Goal: Transaction & Acquisition: Purchase product/service

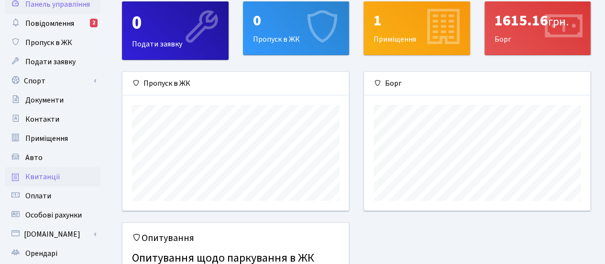
scroll to position [48, 0]
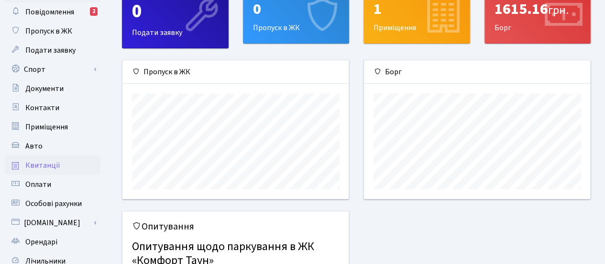
click at [66, 173] on link "Квитанції" at bounding box center [53, 164] width 96 height 19
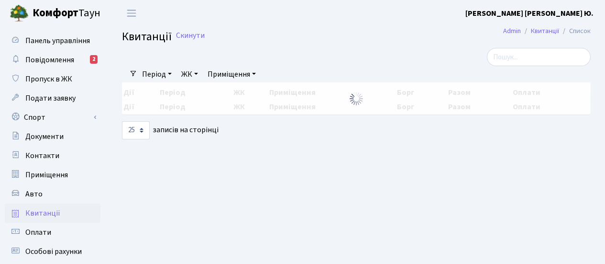
select select "25"
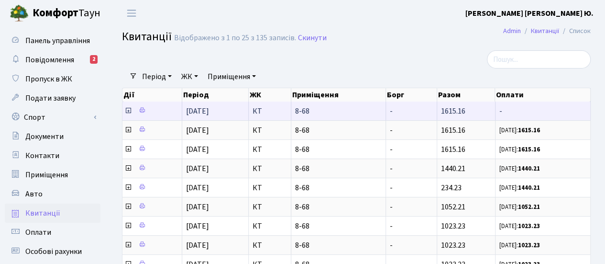
click at [127, 111] on icon at bounding box center [128, 111] width 8 height 8
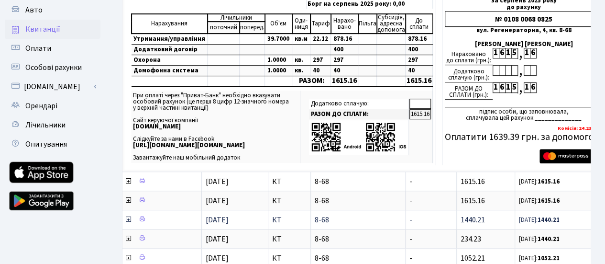
scroll to position [191, 0]
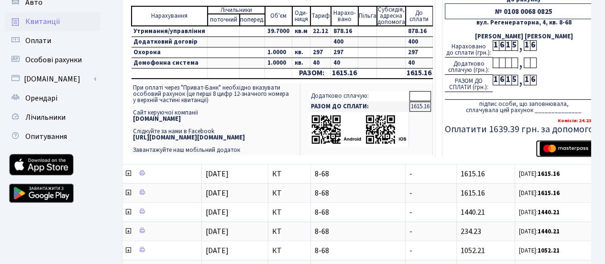
click at [571, 150] on img "submit" at bounding box center [570, 148] width 60 height 14
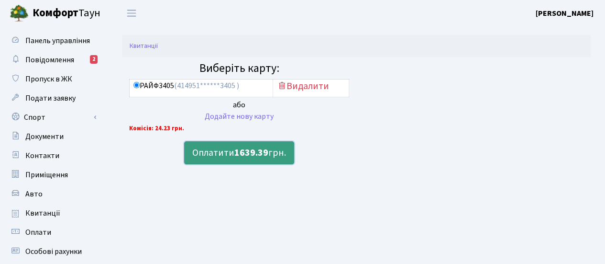
click at [238, 155] on b "1639.39" at bounding box center [251, 152] width 34 height 13
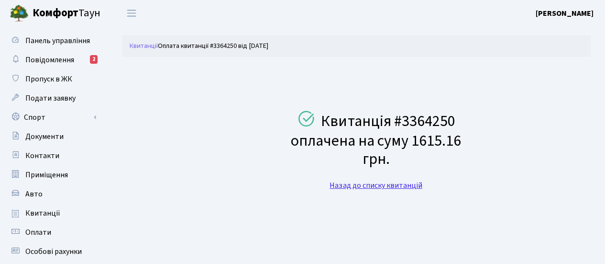
click at [391, 189] on link "Назад до списку квитанцій" at bounding box center [376, 185] width 92 height 11
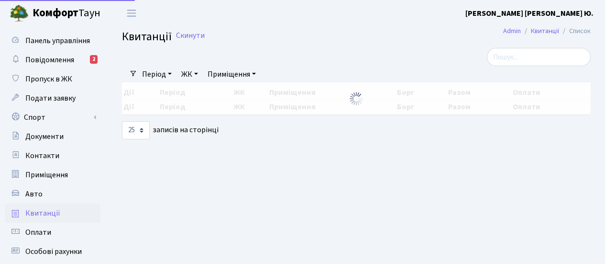
select select "25"
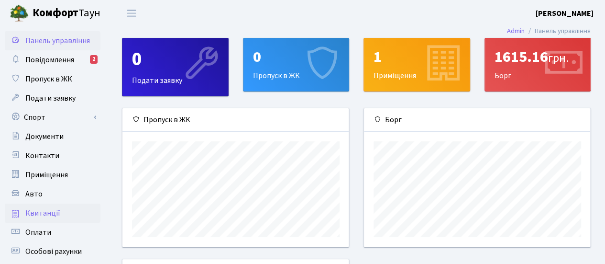
scroll to position [138, 227]
click at [47, 215] on span "Квитанції" at bounding box center [42, 213] width 35 height 11
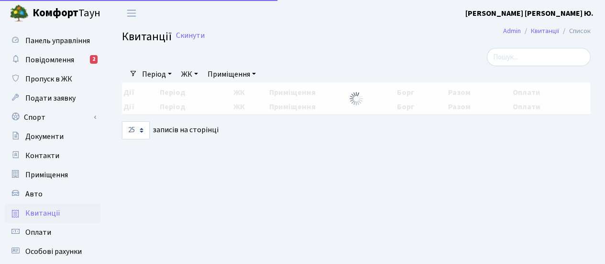
select select "25"
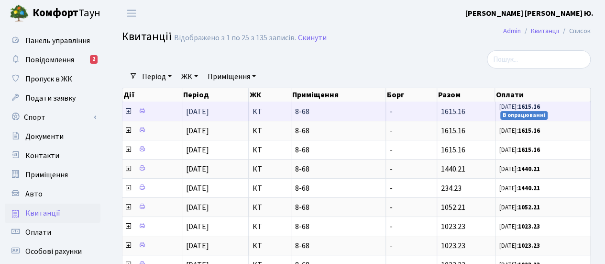
click at [130, 111] on icon at bounding box center [128, 111] width 8 height 8
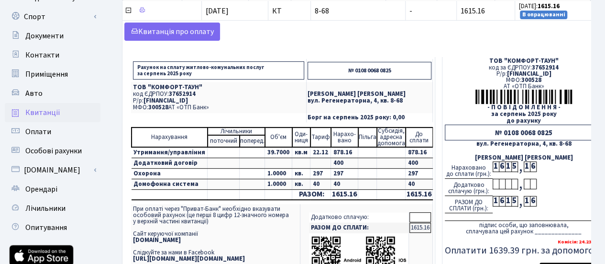
scroll to position [96, 0]
